Goal: Transaction & Acquisition: Download file/media

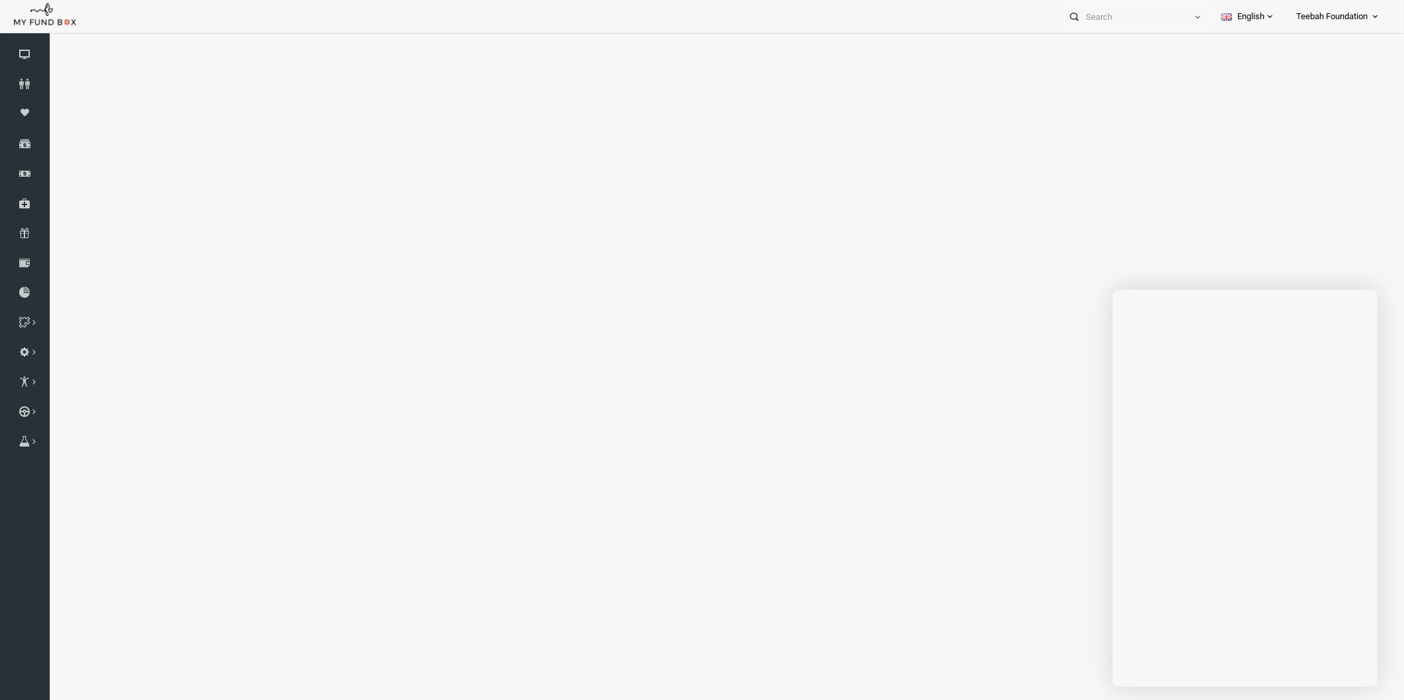
select select "100"
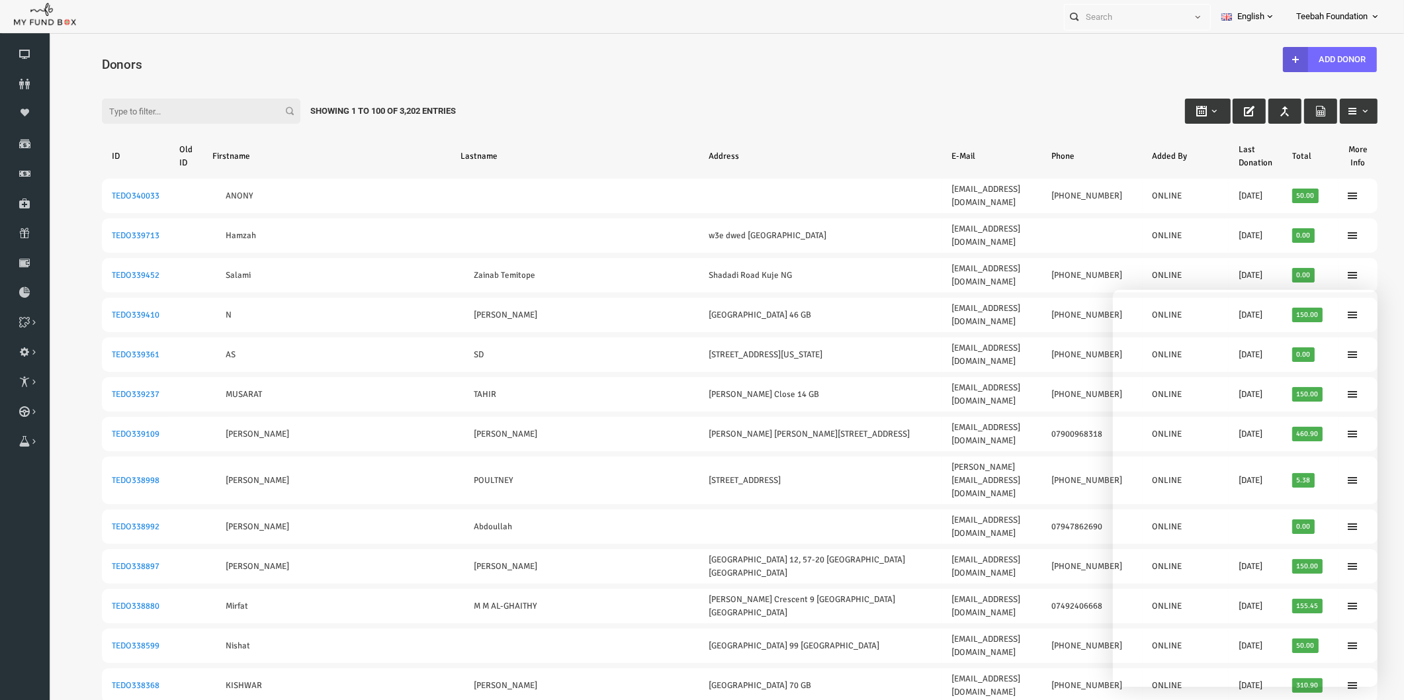
click at [97, 109] on input "Filter:" at bounding box center [174, 111] width 198 height 25
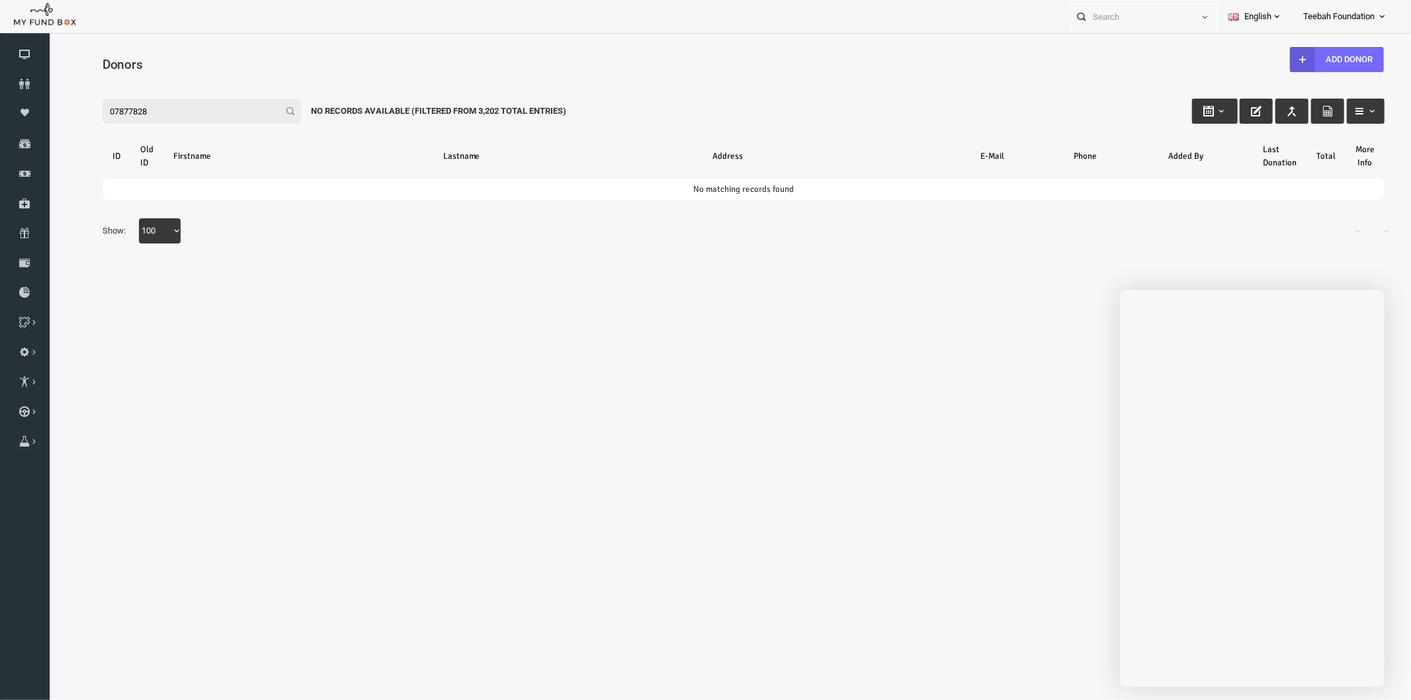
type input "07877828"
click at [690, 55] on h4 "Donors" at bounding box center [723, 63] width 1296 height 19
click at [21, 289] on icon at bounding box center [25, 292] width 50 height 11
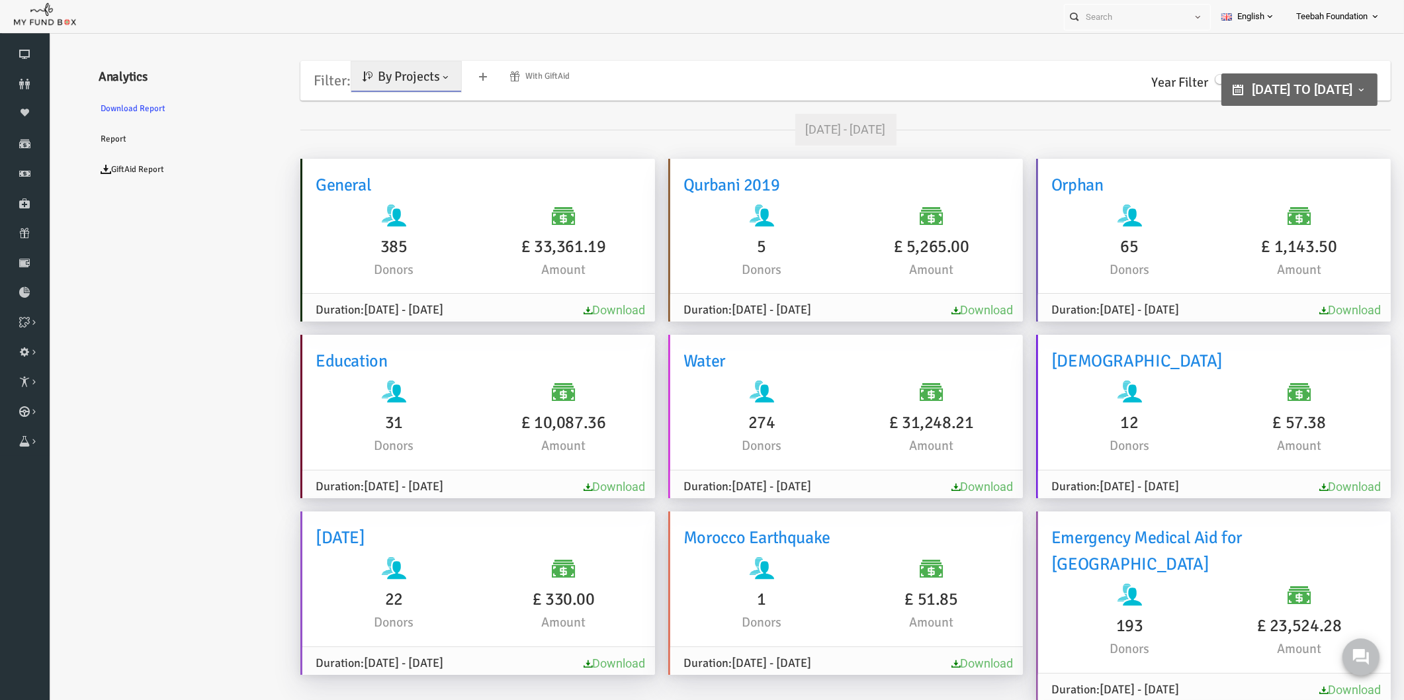
click at [355, 73] on span "By Projects" at bounding box center [382, 76] width 62 height 17
click at [371, 133] on link "By Causes" at bounding box center [380, 134] width 112 height 24
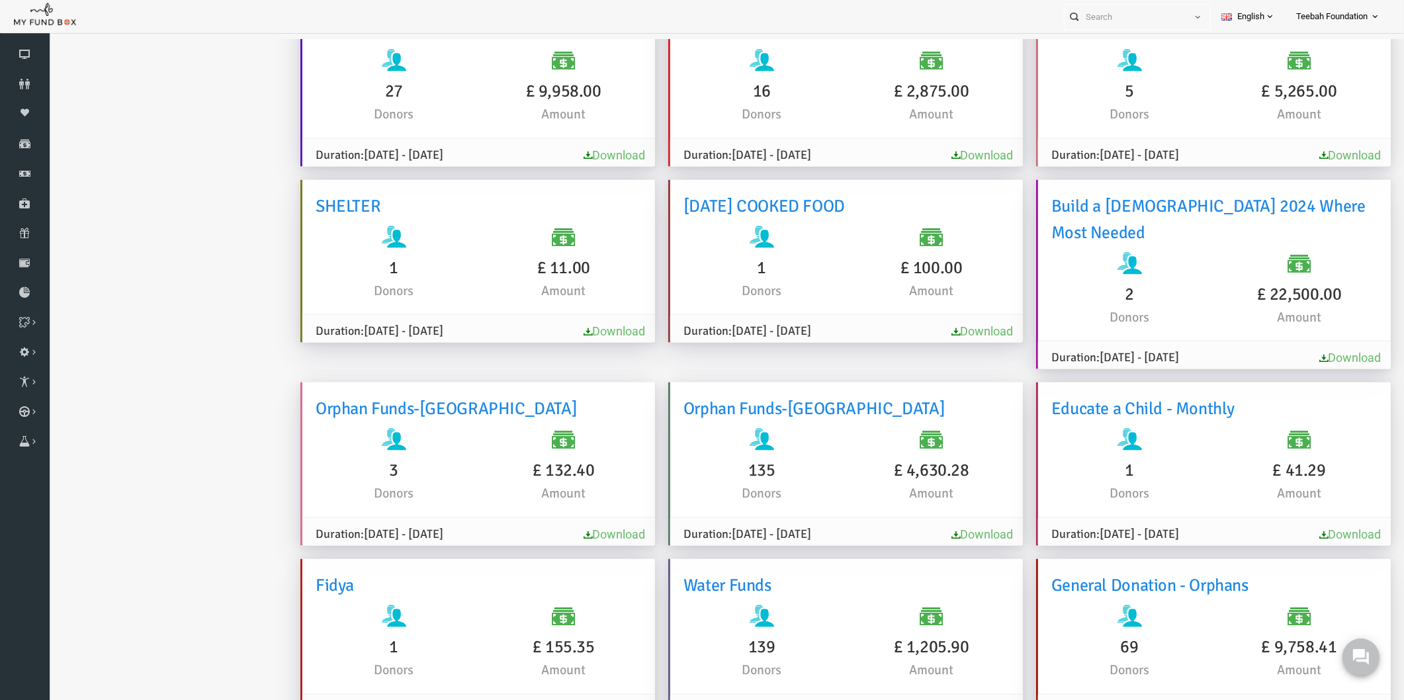
scroll to position [386, 0]
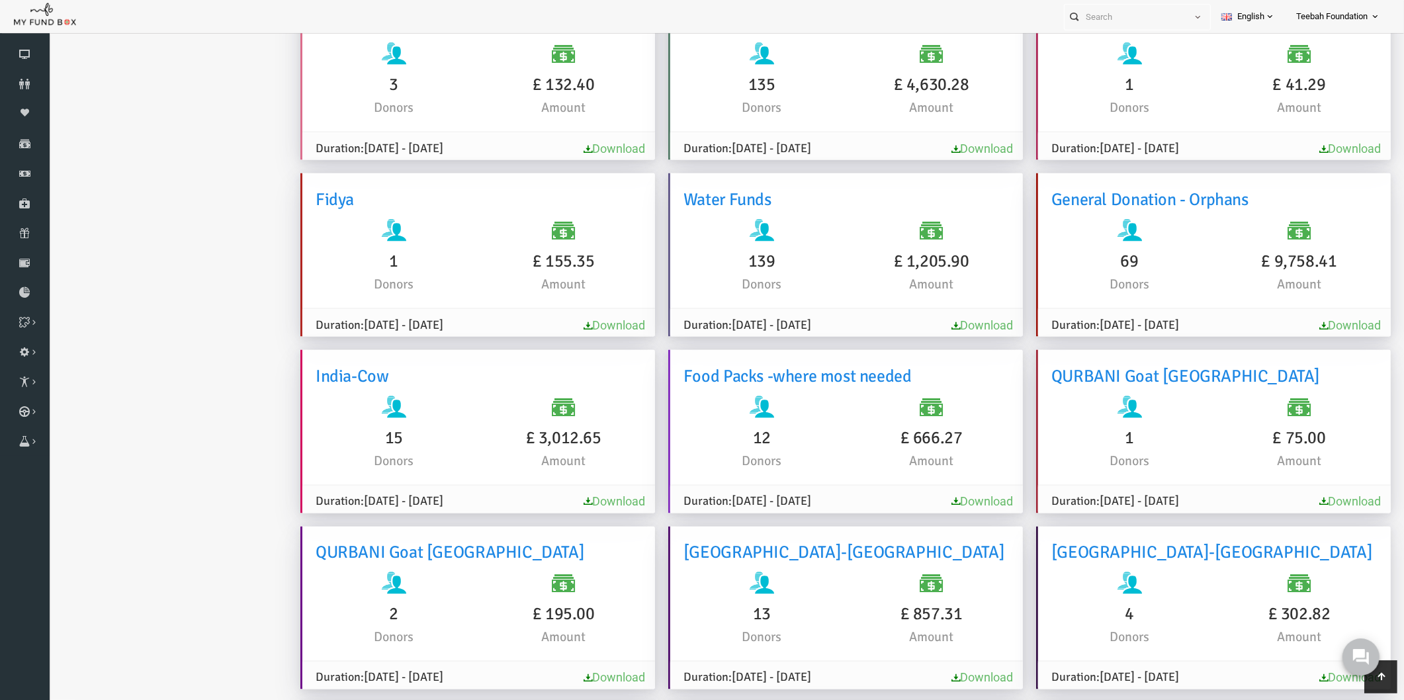
click at [203, 421] on ul "Analytics Download Report Report GiftAid Report" at bounding box center [161, 85] width 198 height 5473
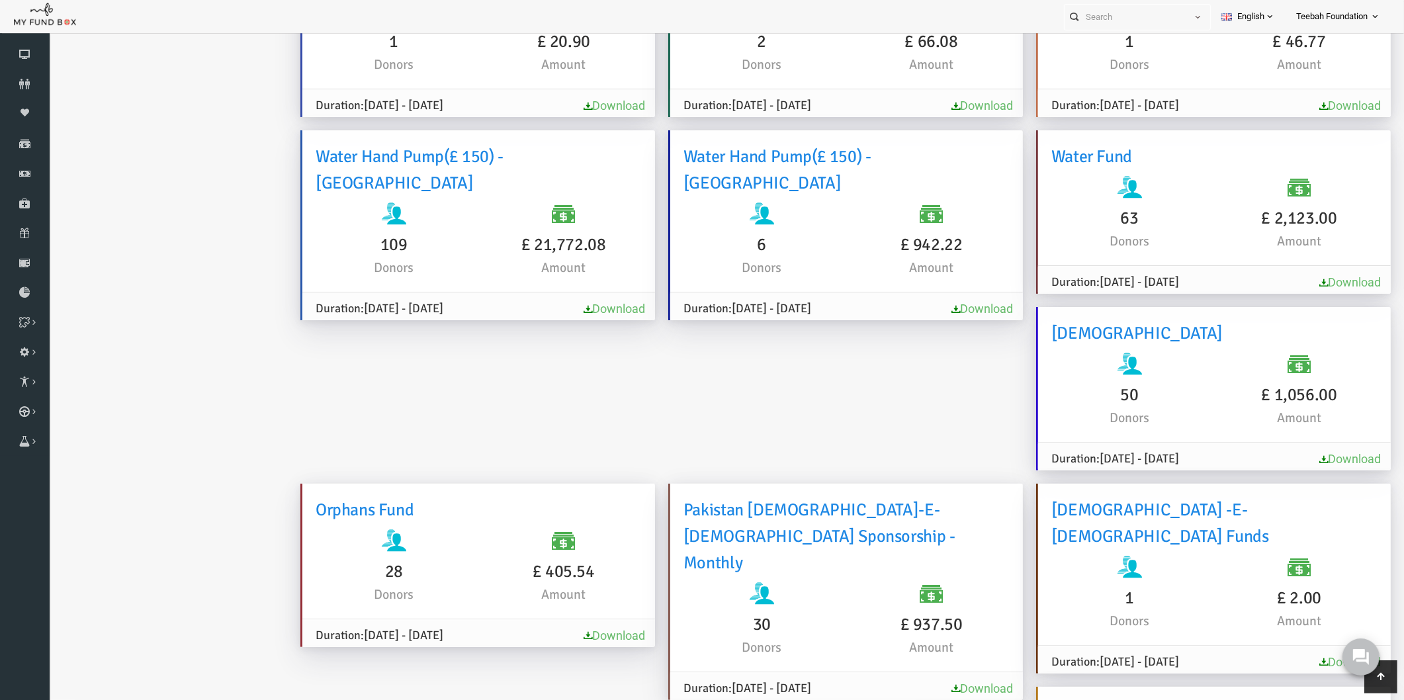
scroll to position [0, 0]
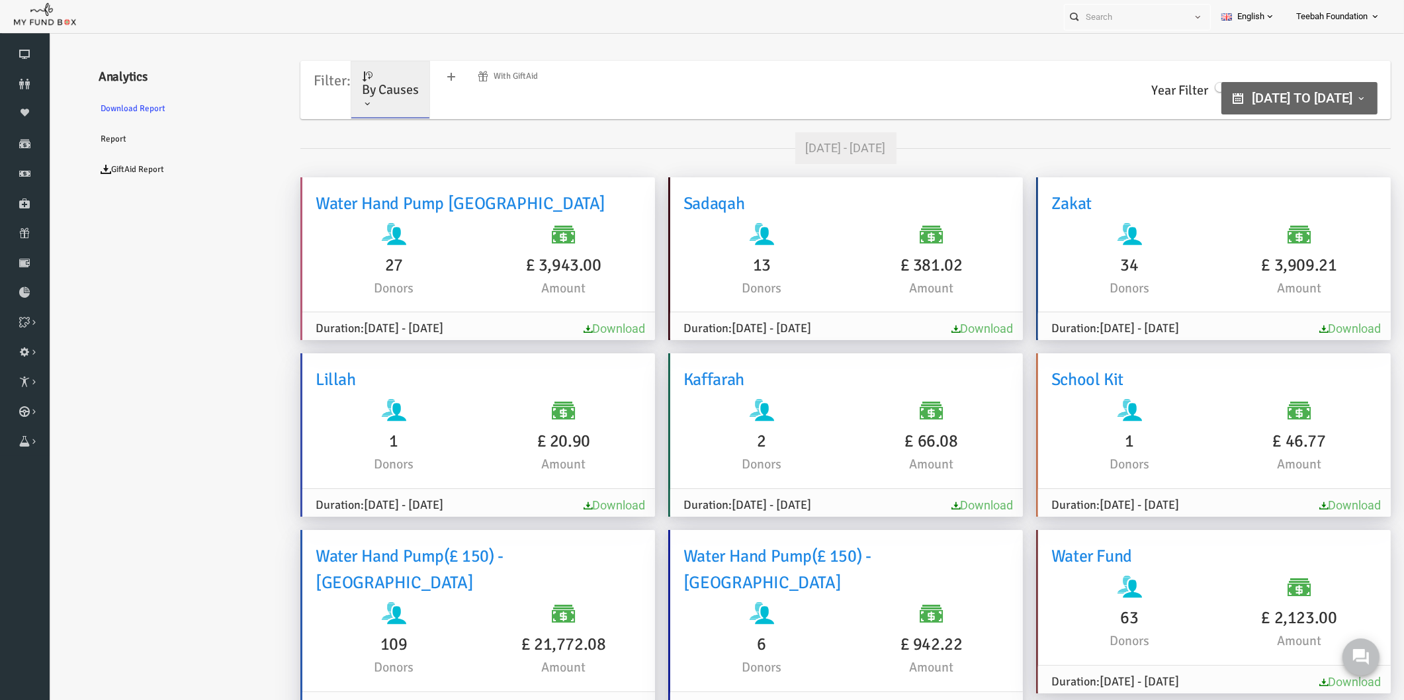
click at [373, 106] on link "By Causes" at bounding box center [363, 90] width 78 height 57
click at [366, 162] on link "By Causes" at bounding box center [380, 161] width 112 height 24
drag, startPoint x: 193, startPoint y: 320, endPoint x: 185, endPoint y: 294, distance: 27.0
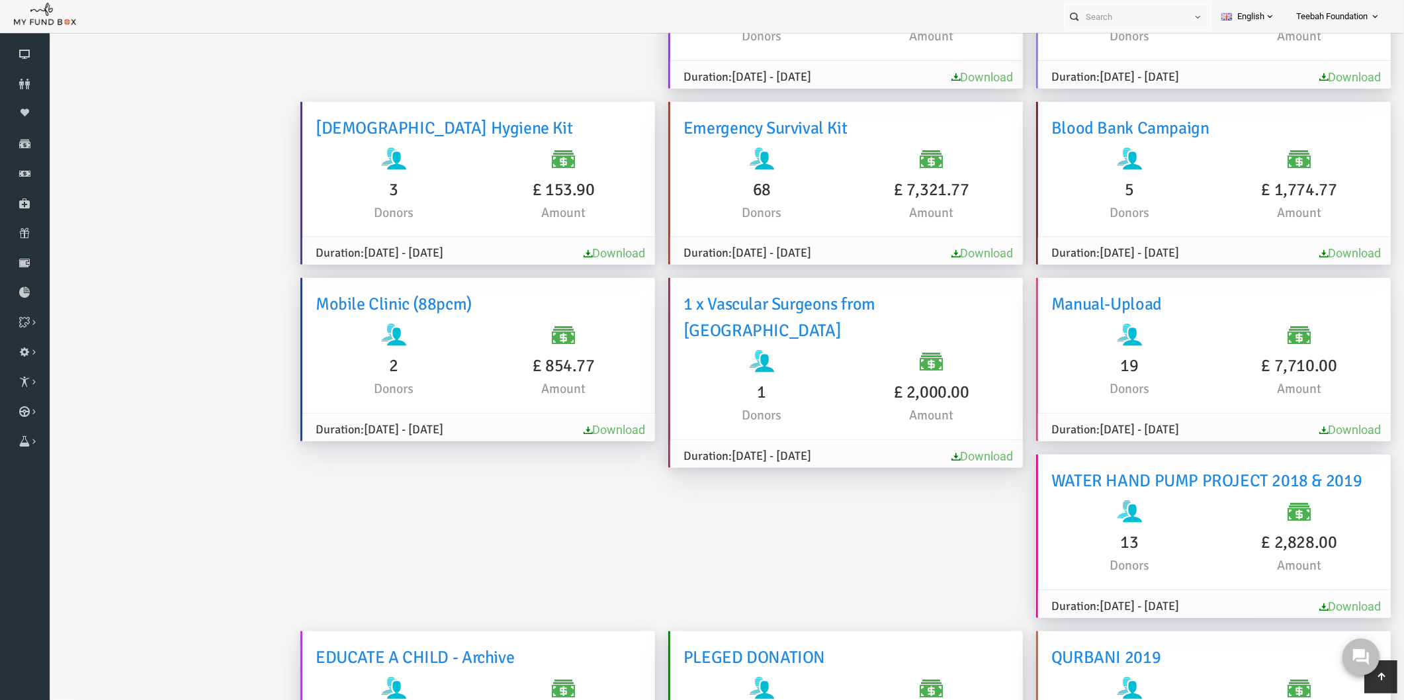
scroll to position [2704, 0]
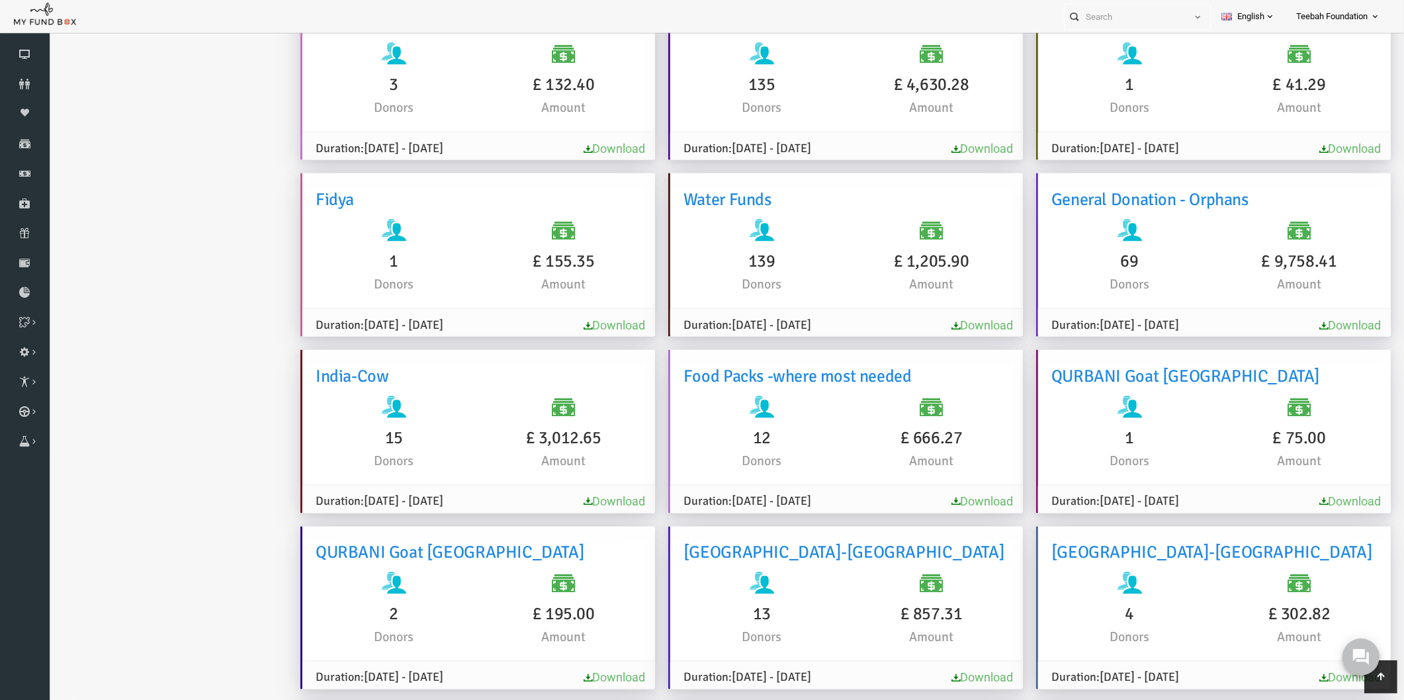
click at [201, 506] on ul "Analytics Download Report Report GiftAid Report" at bounding box center [161, 85] width 198 height 5473
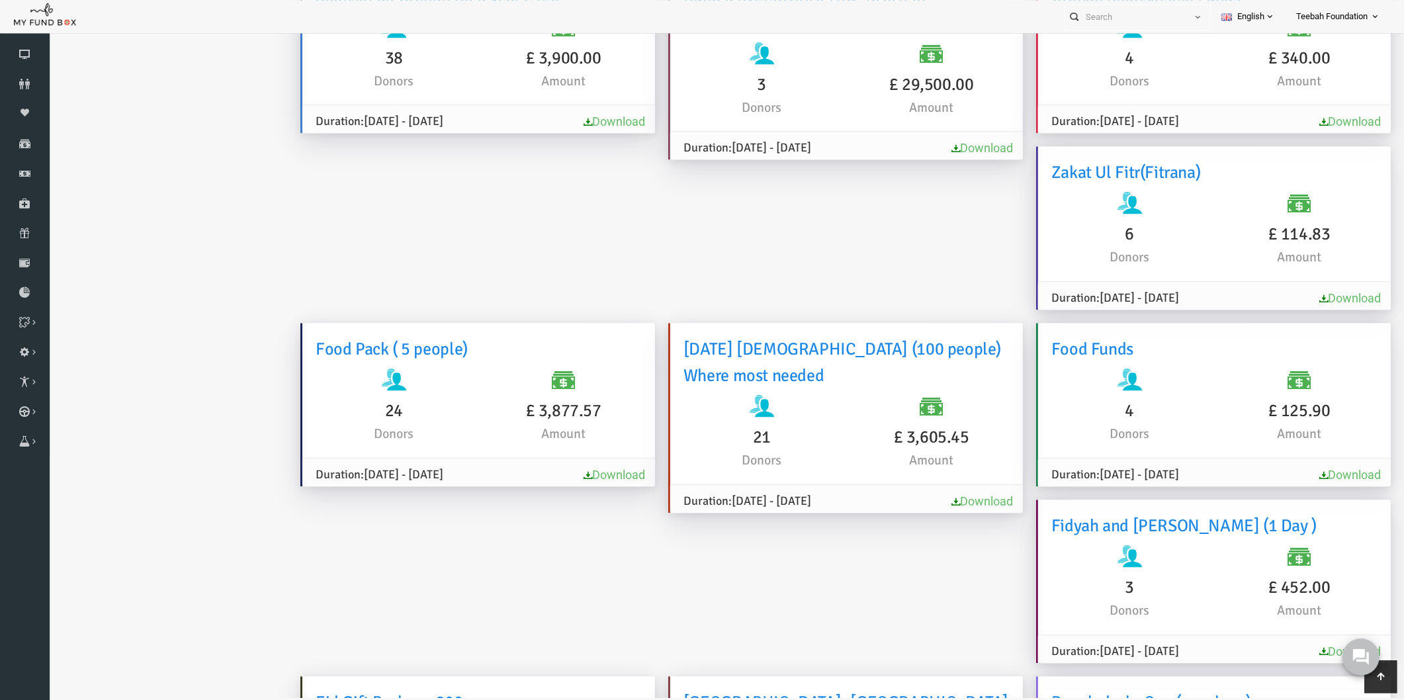
scroll to position [4144, 0]
drag, startPoint x: 204, startPoint y: 487, endPoint x: 270, endPoint y: 458, distance: 72.3
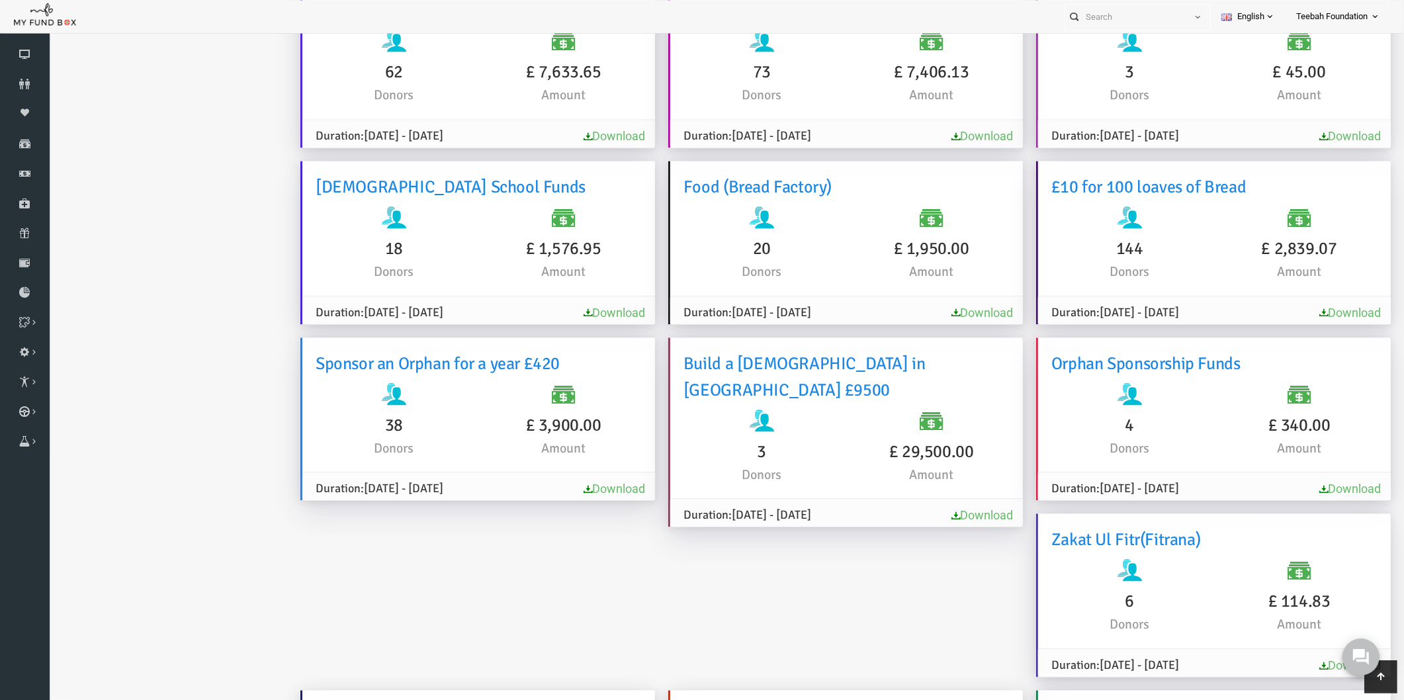
scroll to position [0, 0]
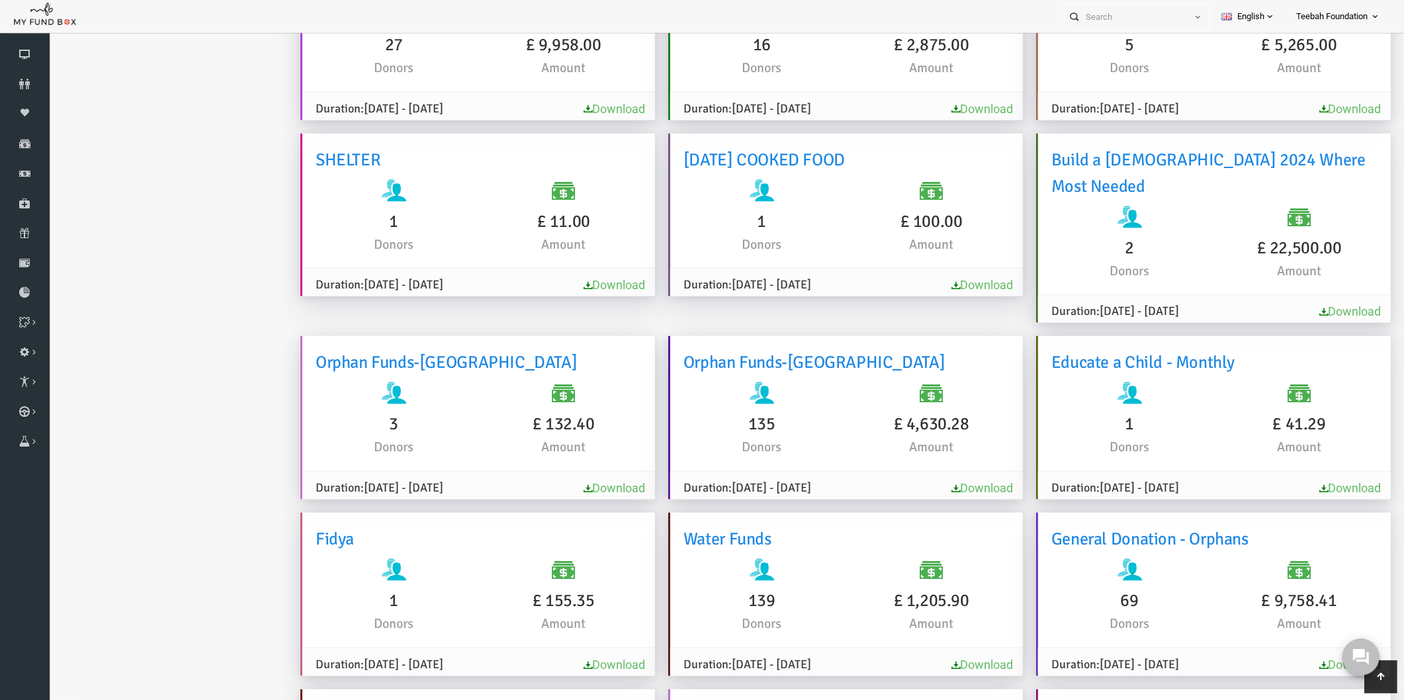
scroll to position [3411, 0]
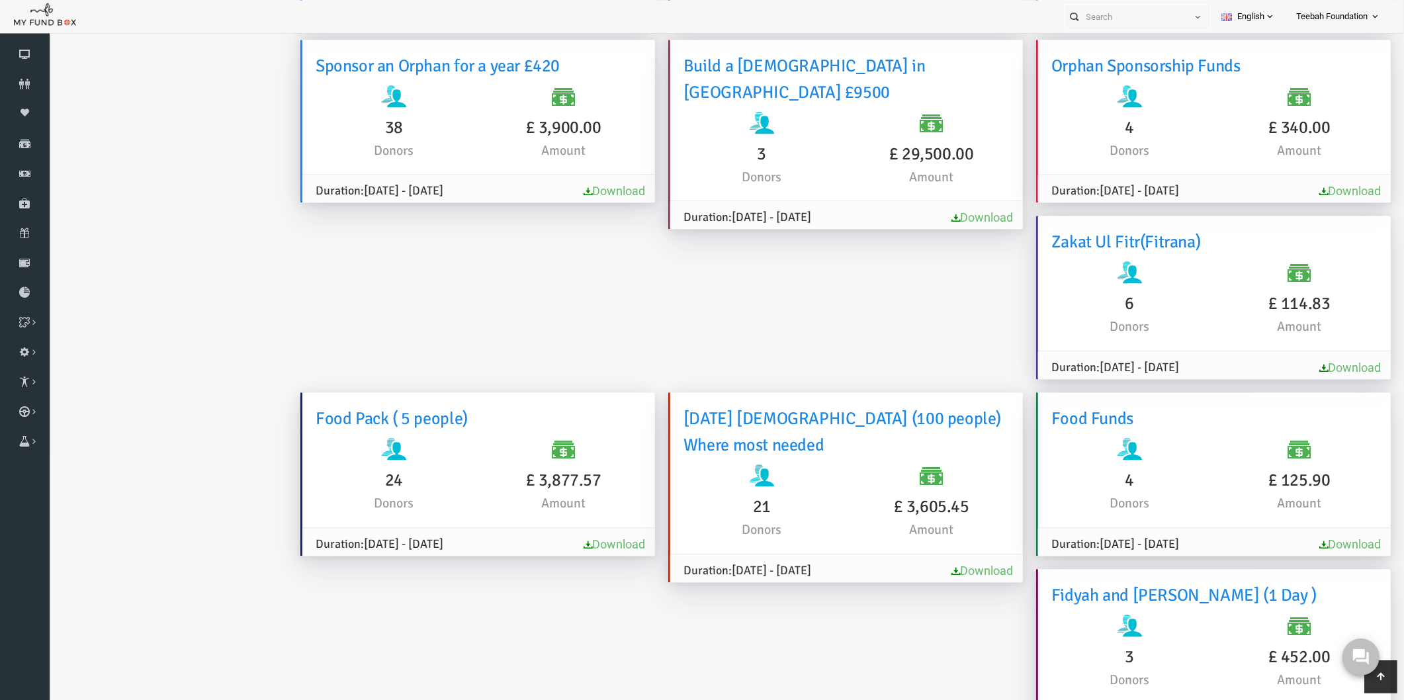
scroll to position [4144, 0]
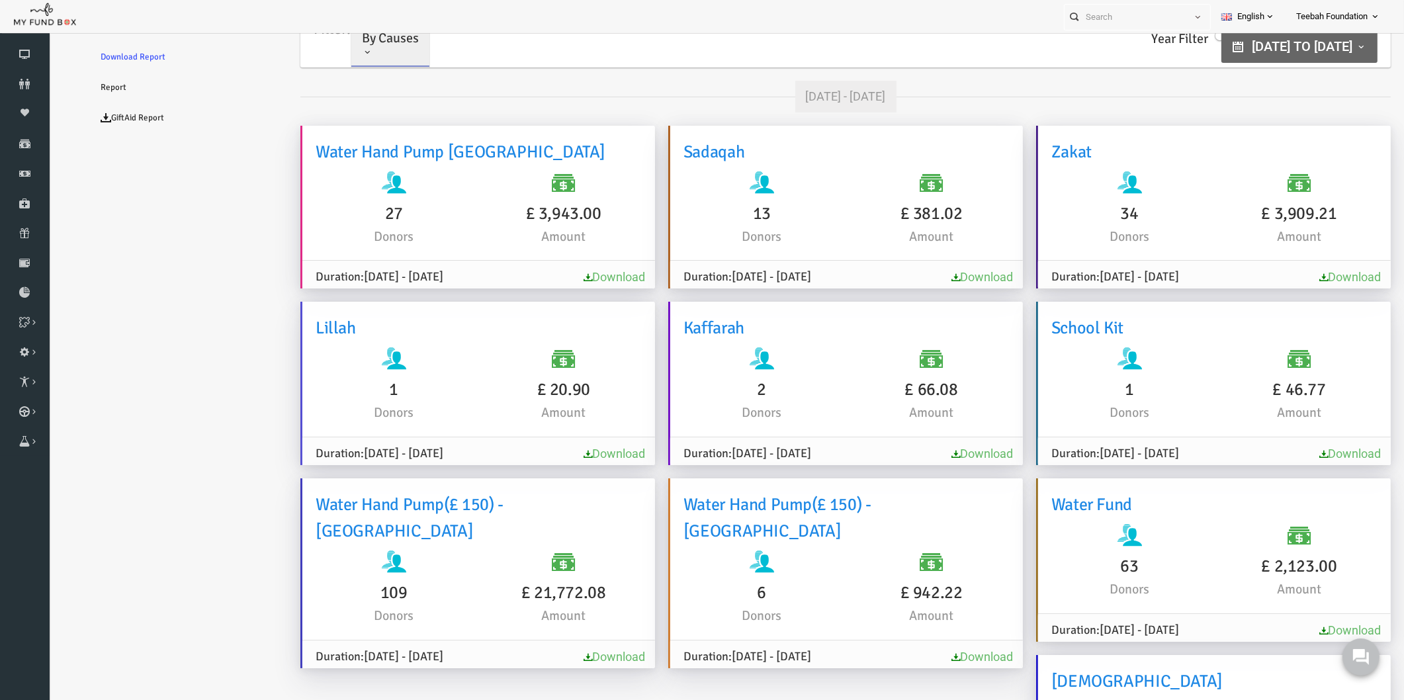
scroll to position [0, 0]
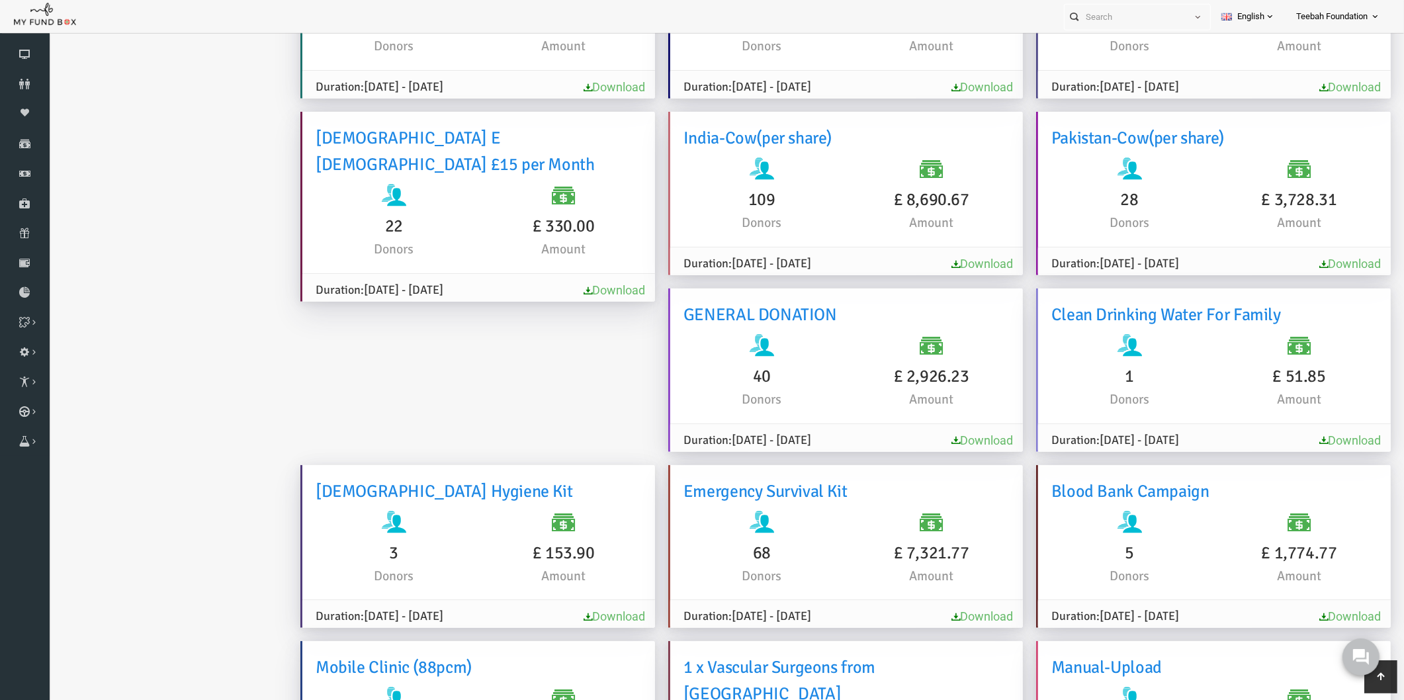
scroll to position [1363, 0]
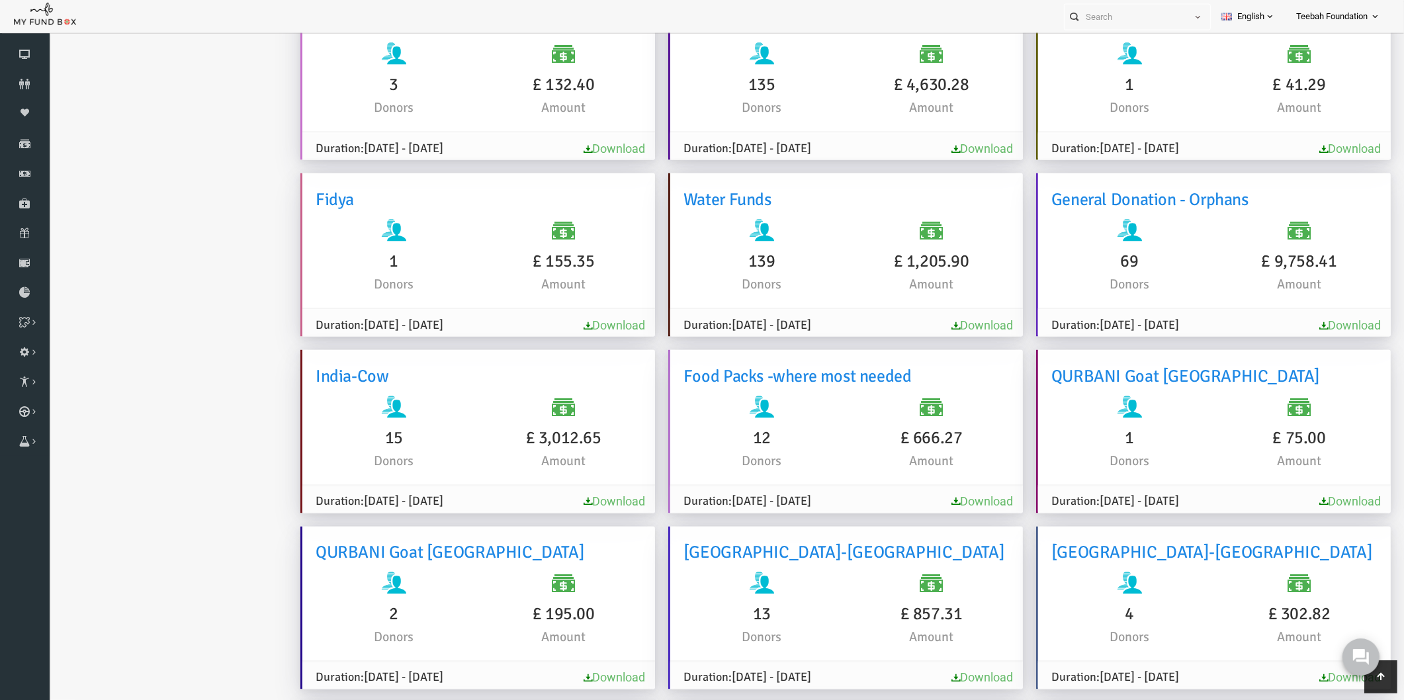
scroll to position [3790, 0]
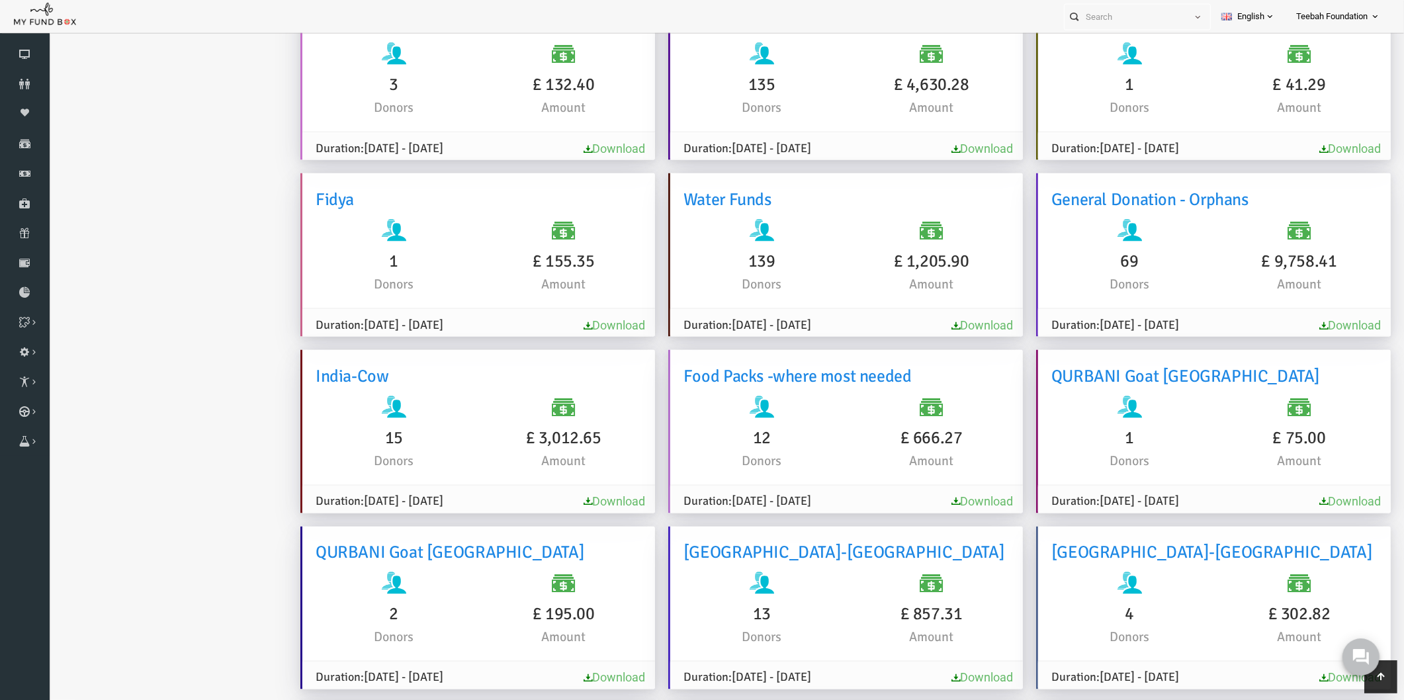
scroll to position [3790, 0]
